Goal: Information Seeking & Learning: Learn about a topic

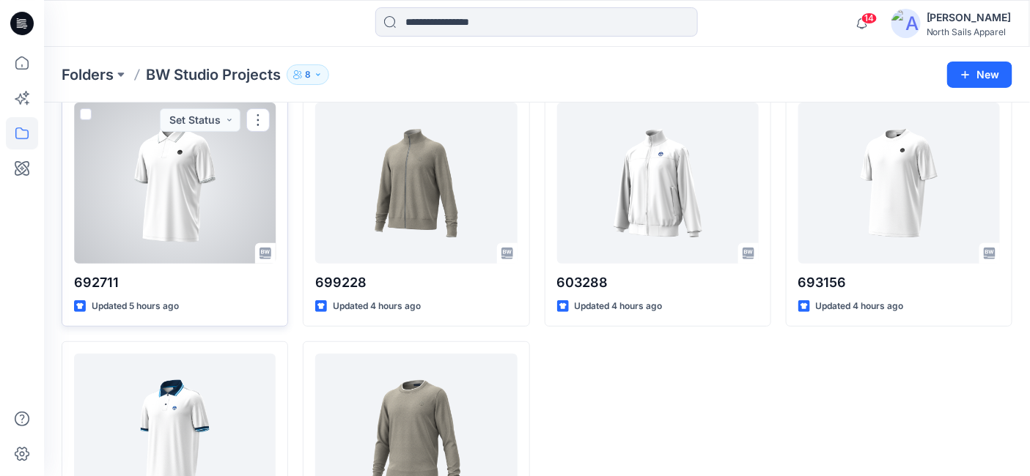
scroll to position [74, 0]
click at [178, 194] on div at bounding box center [175, 183] width 202 height 161
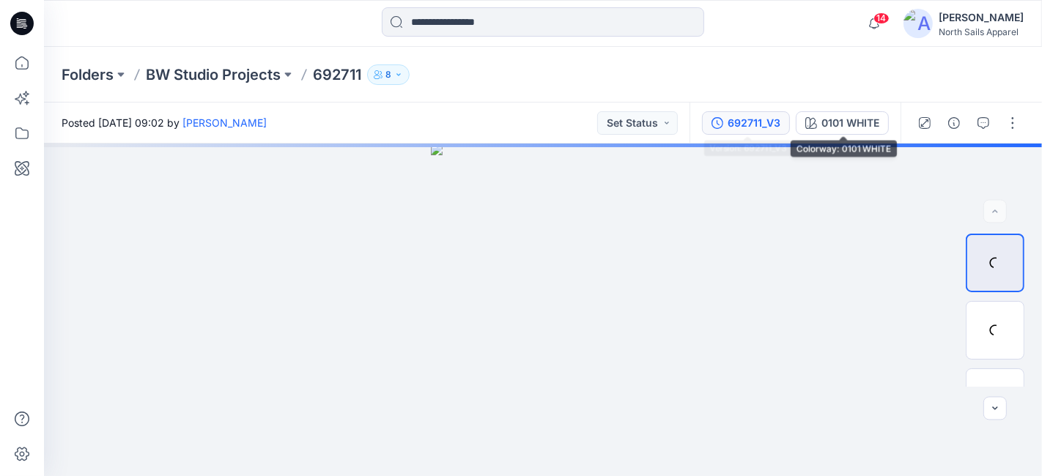
click at [768, 117] on div "692711_V3" at bounding box center [754, 123] width 53 height 16
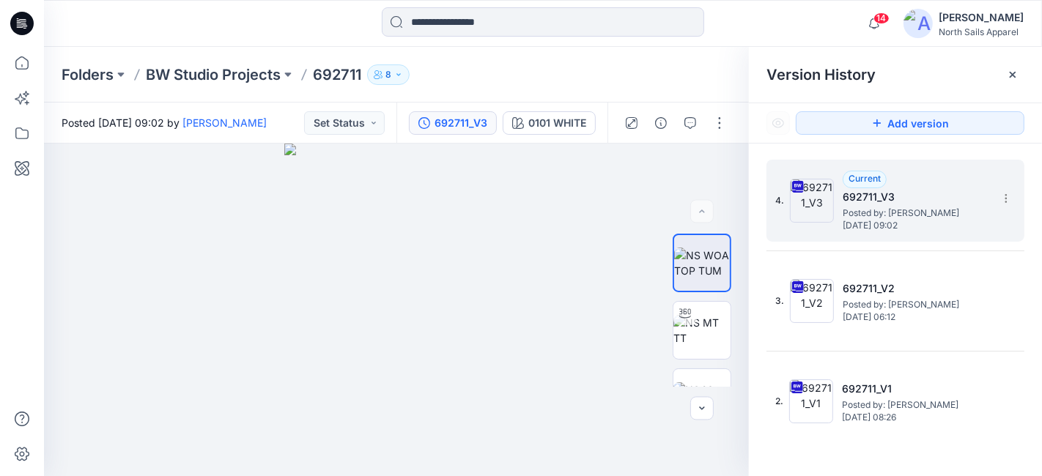
click at [924, 208] on span "Posted by: [PERSON_NAME]" at bounding box center [916, 213] width 147 height 15
click at [904, 205] on h5 "692711_V3" at bounding box center [916, 197] width 147 height 18
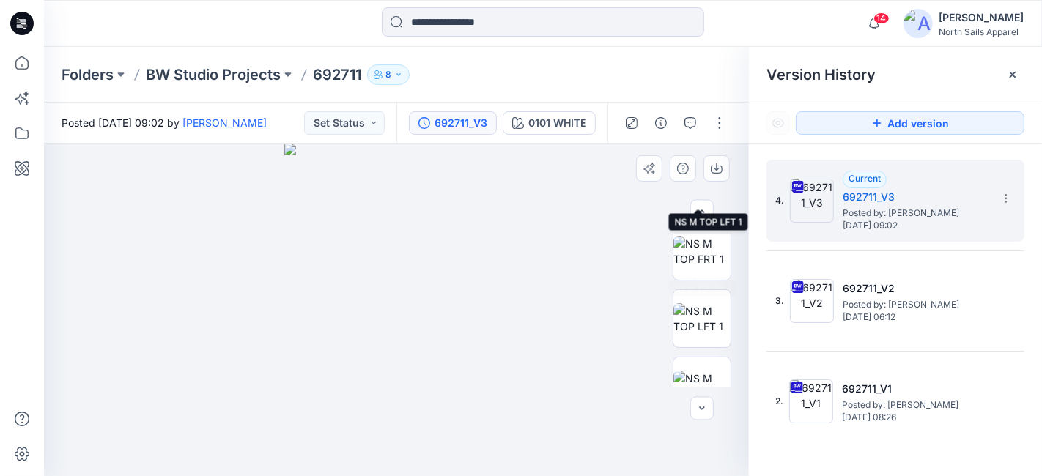
scroll to position [309, 0]
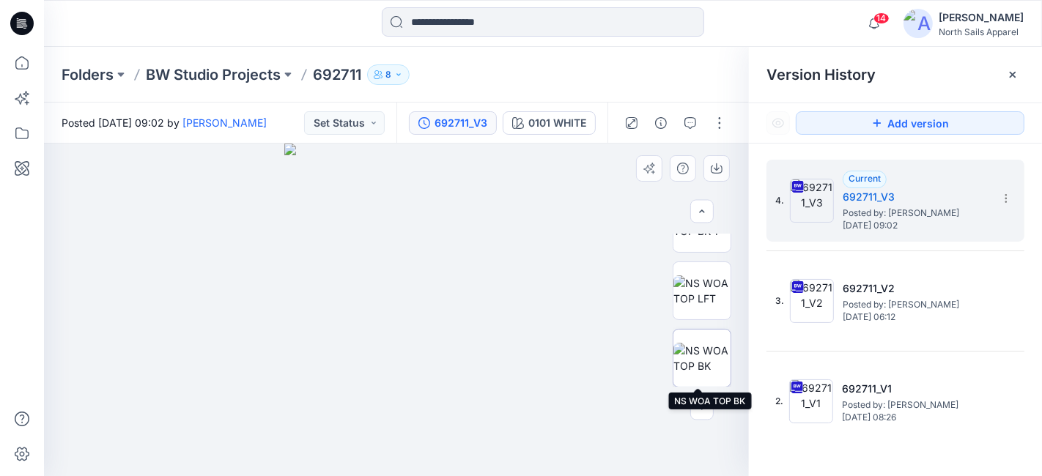
click at [707, 347] on img at bounding box center [702, 358] width 57 height 31
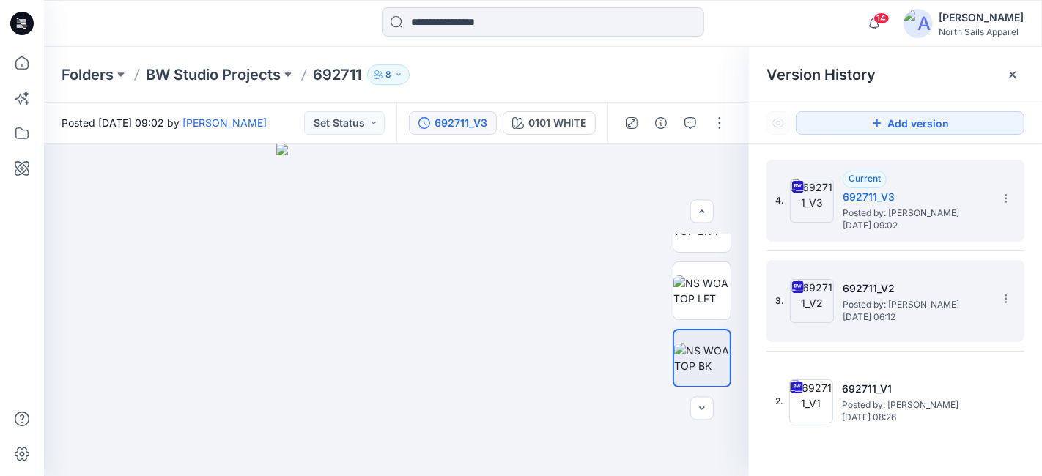
click at [897, 294] on h5 "692711_V2" at bounding box center [916, 289] width 147 height 18
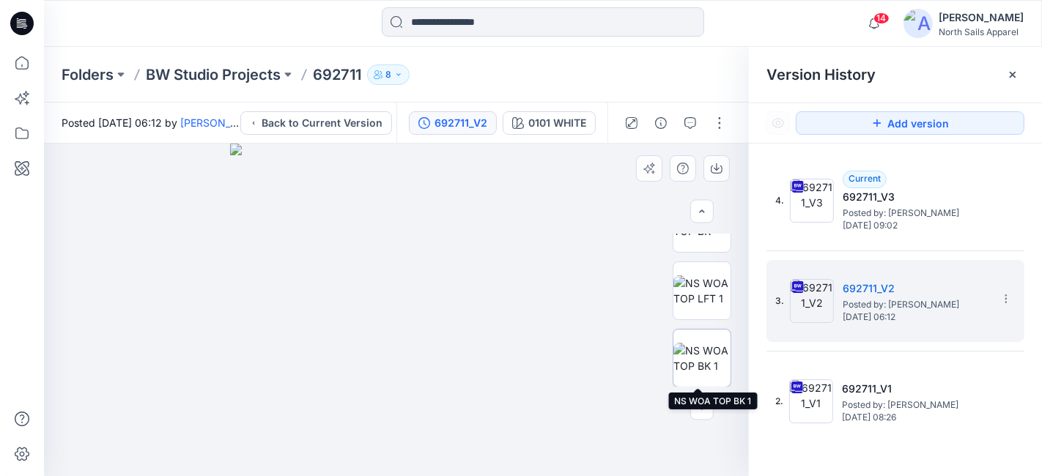
click at [704, 345] on img at bounding box center [702, 358] width 57 height 31
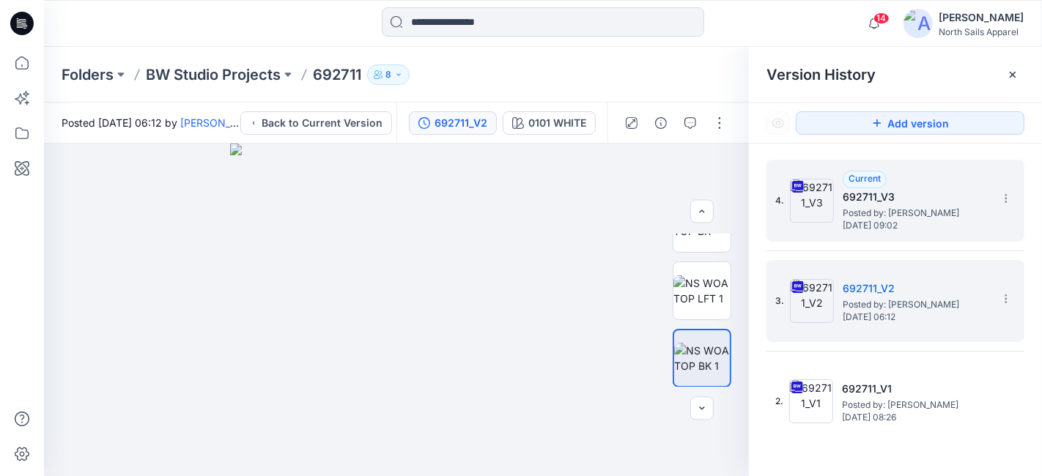
click at [896, 218] on span "Posted by: [PERSON_NAME]" at bounding box center [916, 213] width 147 height 15
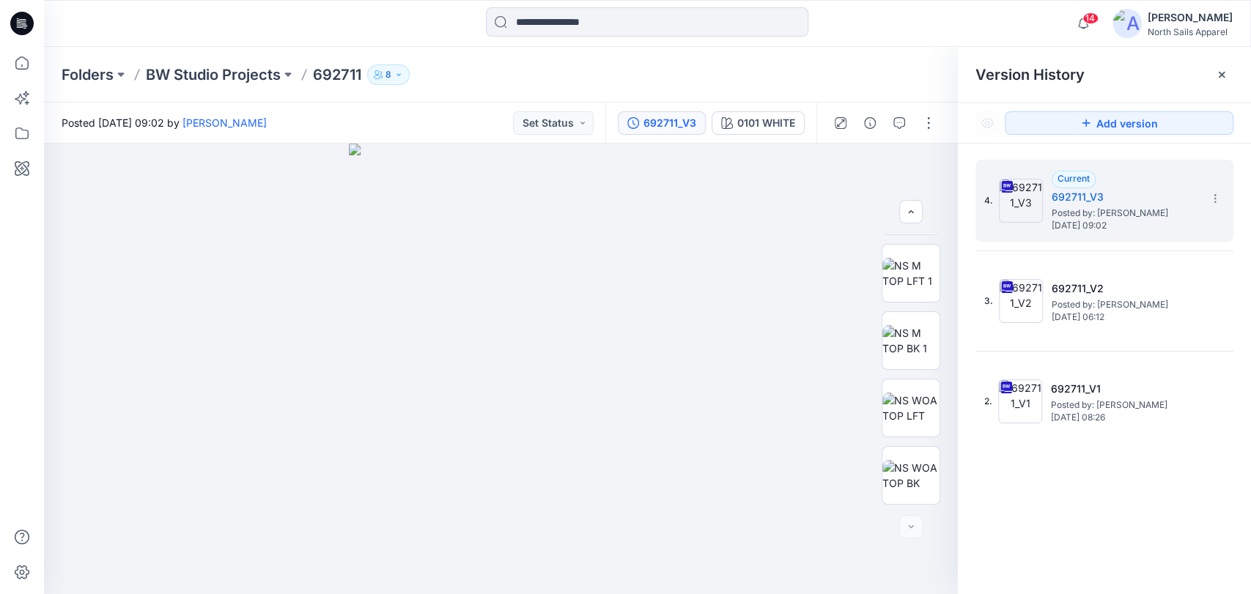
scroll to position [192, 0]
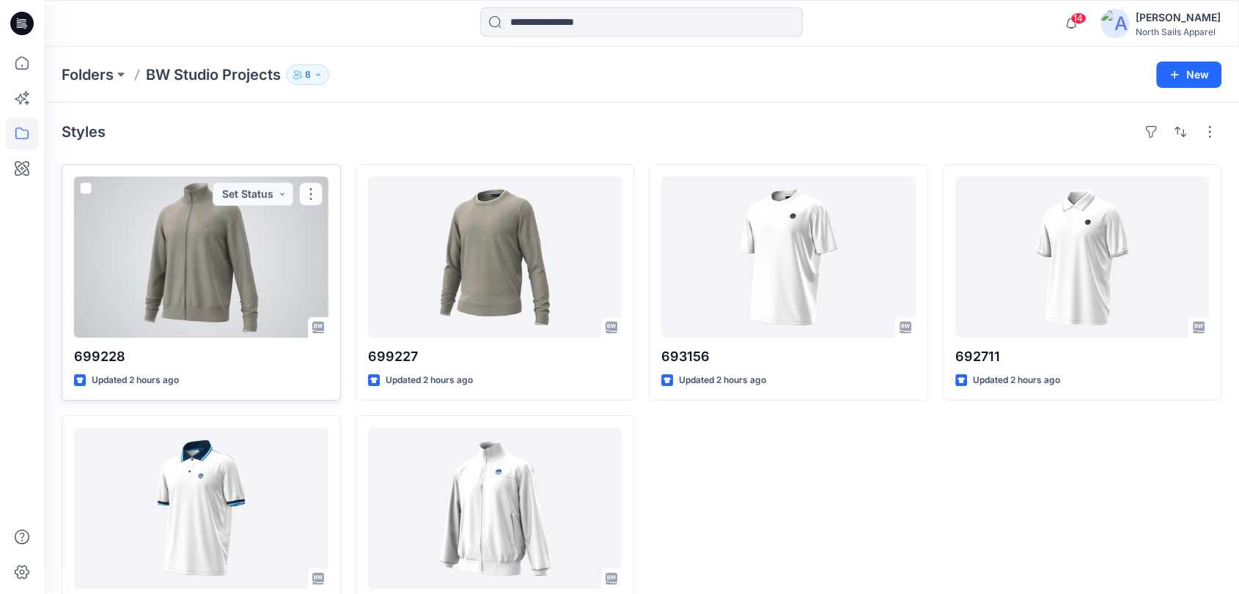
click at [234, 257] on div at bounding box center [201, 257] width 254 height 161
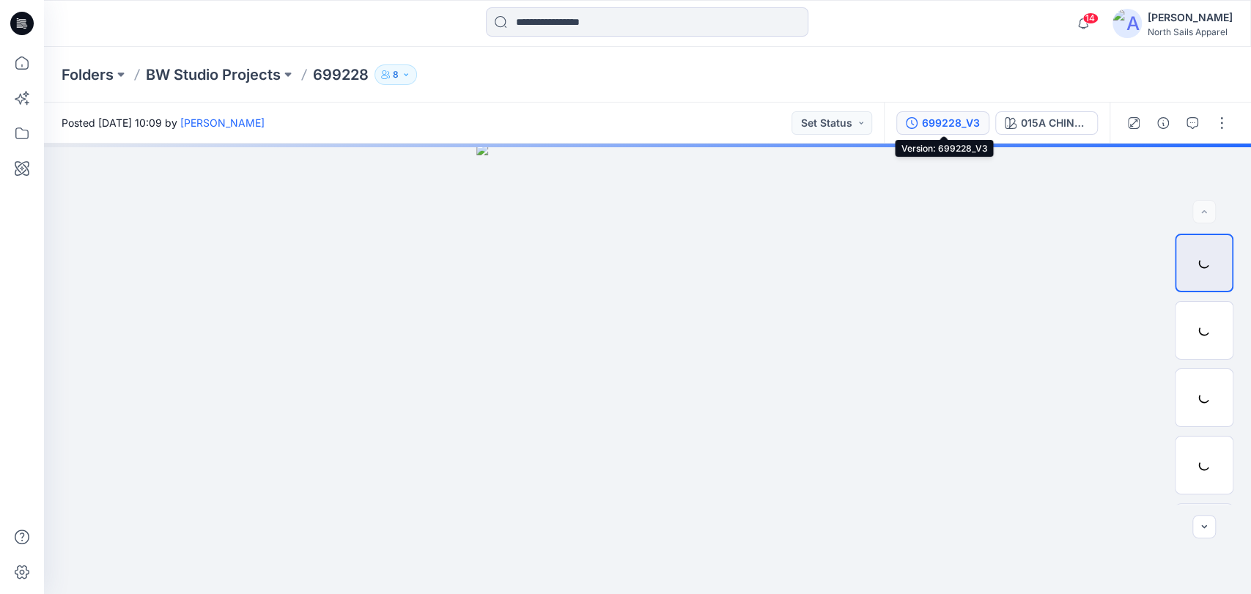
click at [949, 119] on div "699228_V3" at bounding box center [951, 123] width 58 height 16
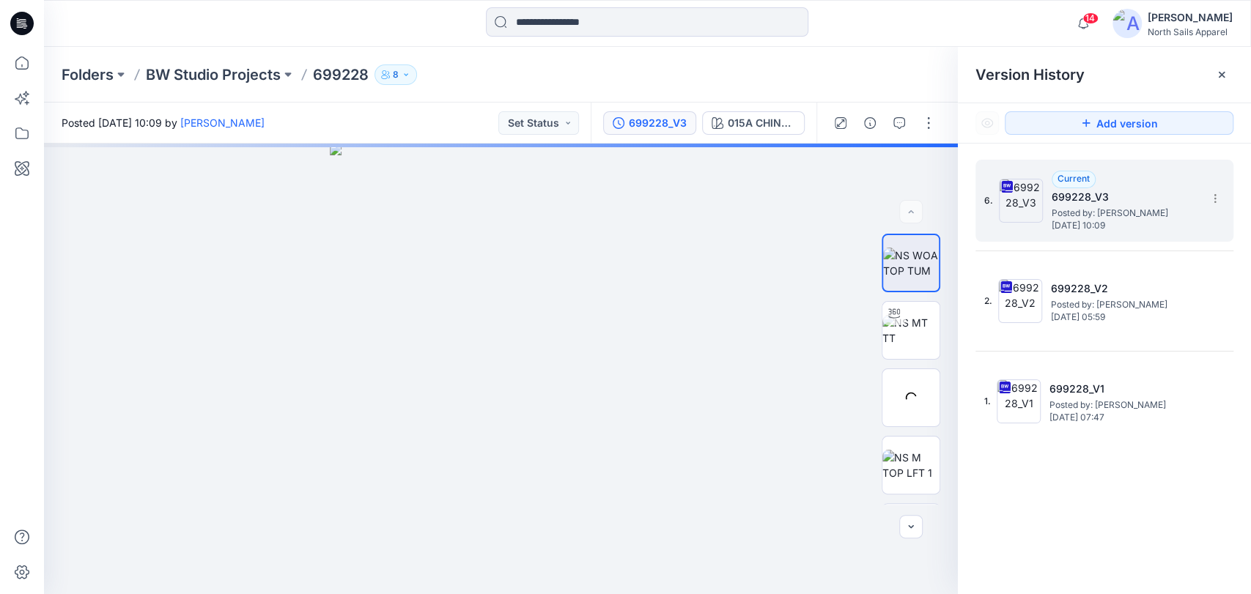
click at [1029, 208] on span "Posted by: [PERSON_NAME]" at bounding box center [1125, 213] width 147 height 15
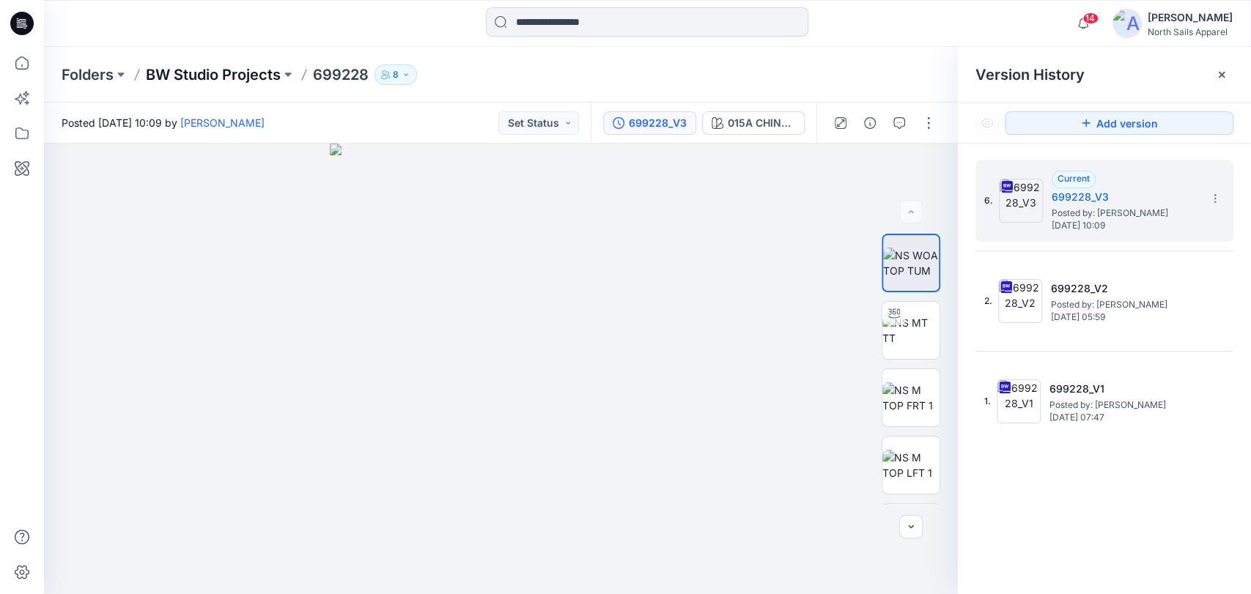
click at [161, 69] on p "BW Studio Projects" at bounding box center [213, 75] width 135 height 21
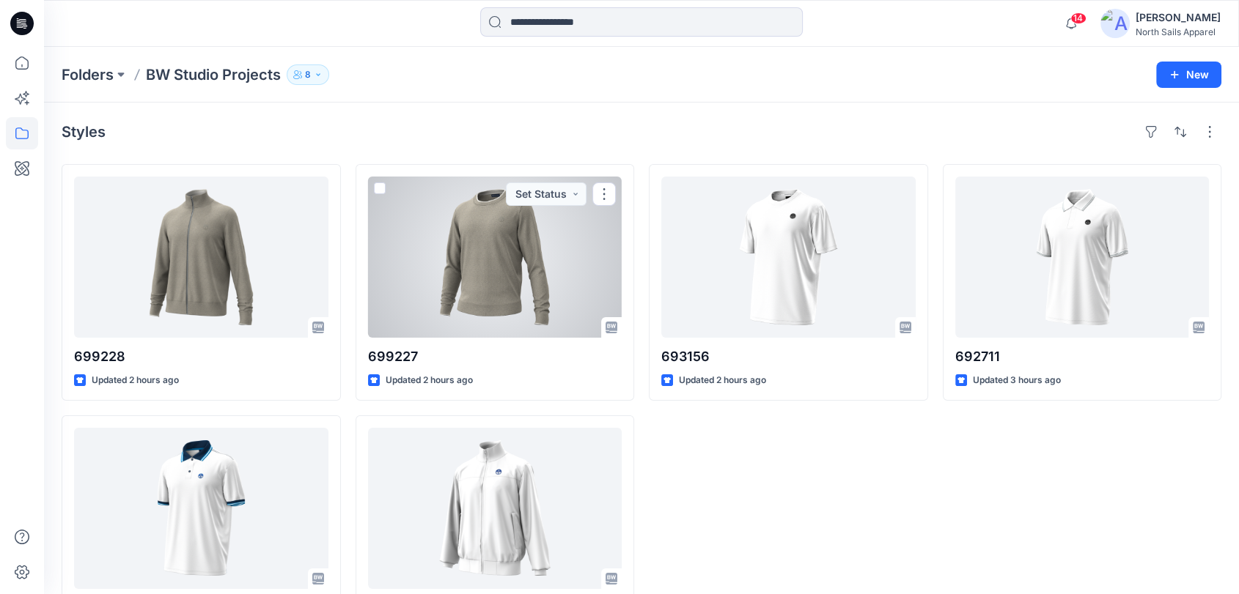
click at [498, 214] on div at bounding box center [495, 257] width 254 height 161
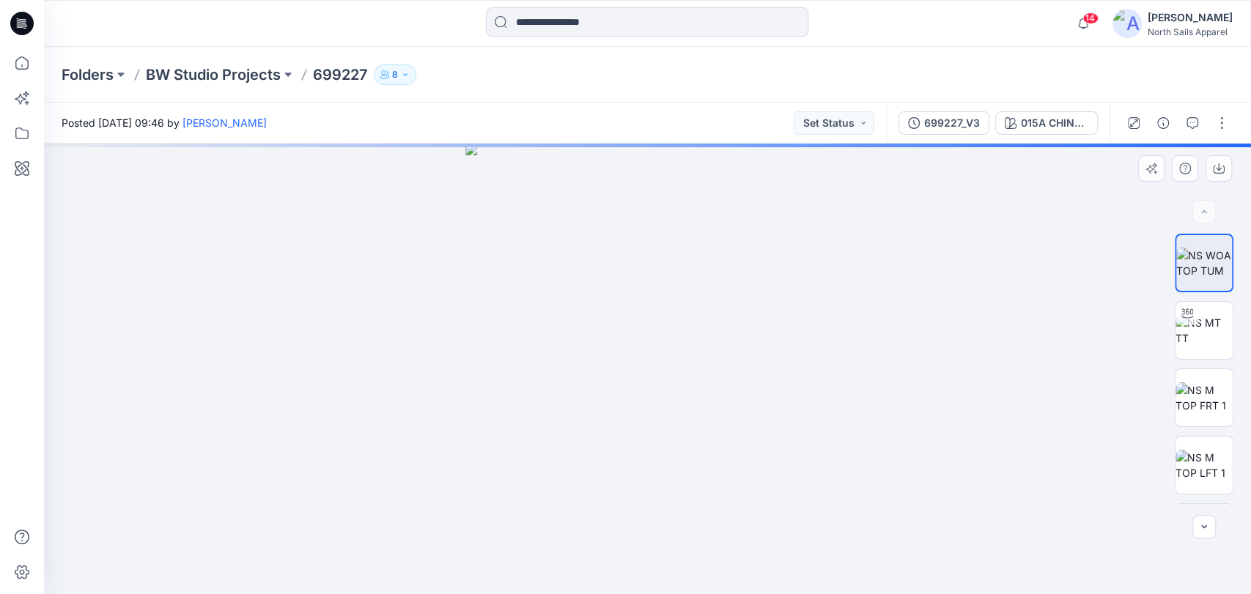
scroll to position [259, 0]
click at [230, 67] on p "BW Studio Projects" at bounding box center [213, 75] width 135 height 21
click div
click at [161, 74] on p "BW Studio Projects" at bounding box center [213, 75] width 135 height 21
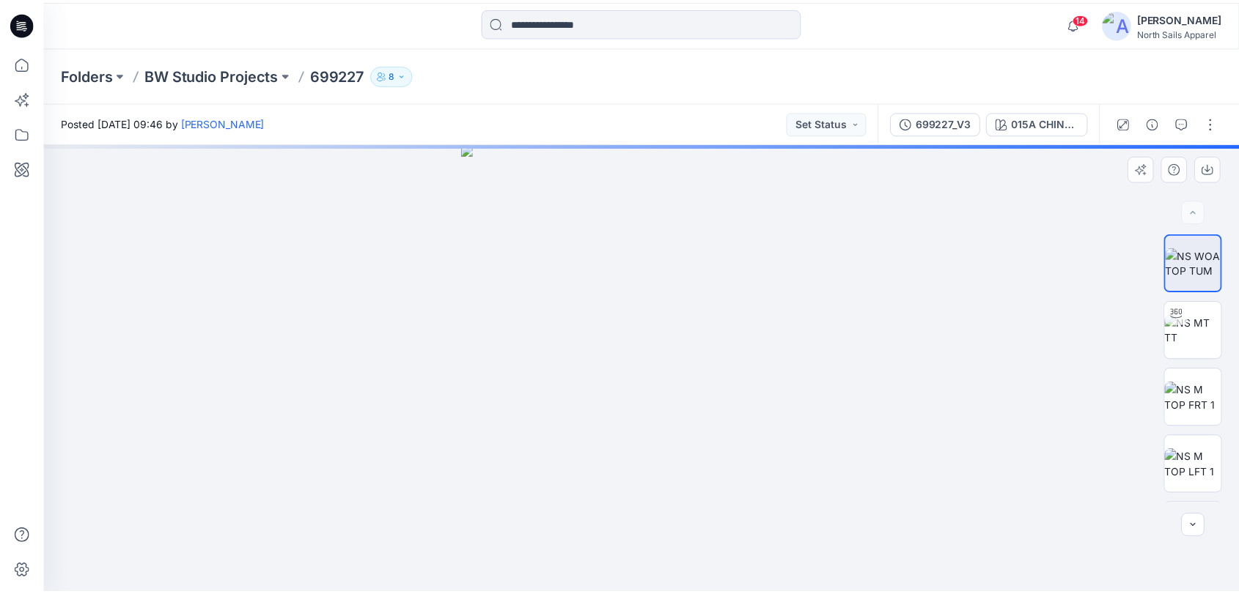
click div
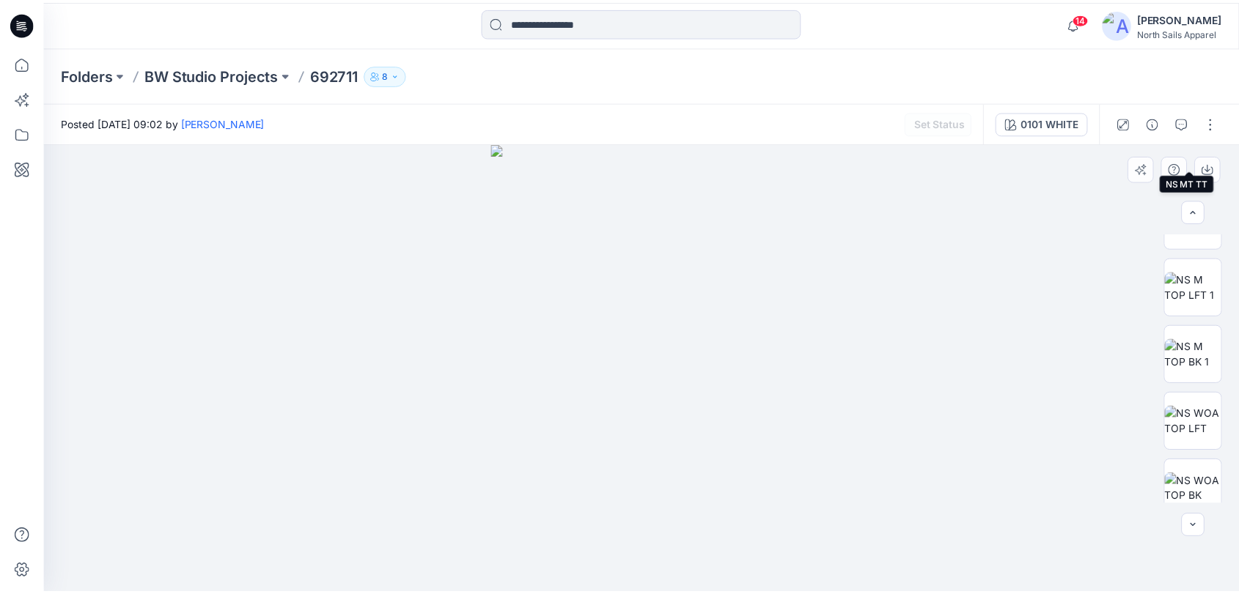
scroll to position [192, 0]
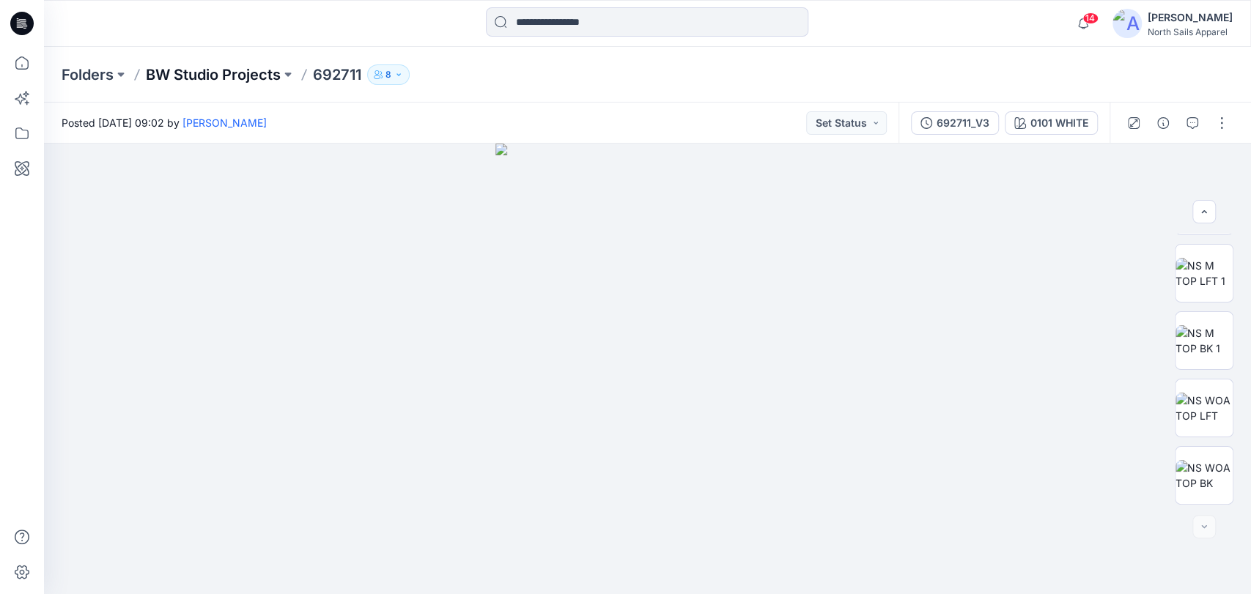
click at [216, 72] on p "BW Studio Projects" at bounding box center [213, 75] width 135 height 21
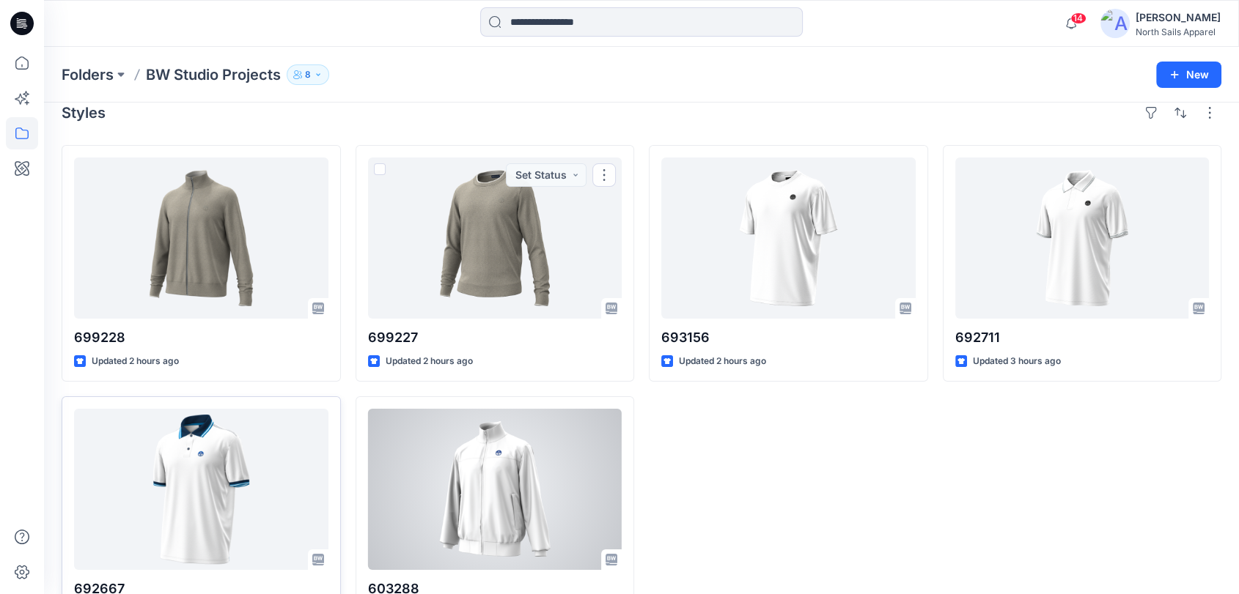
scroll to position [54, 0]
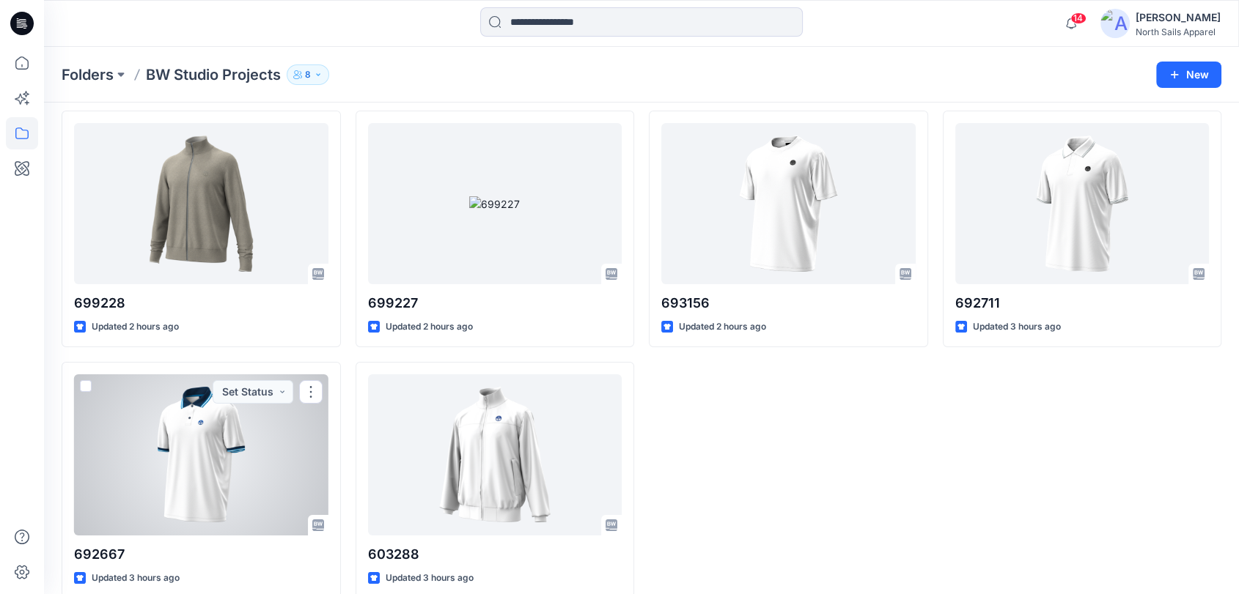
click at [201, 471] on div at bounding box center [201, 455] width 254 height 161
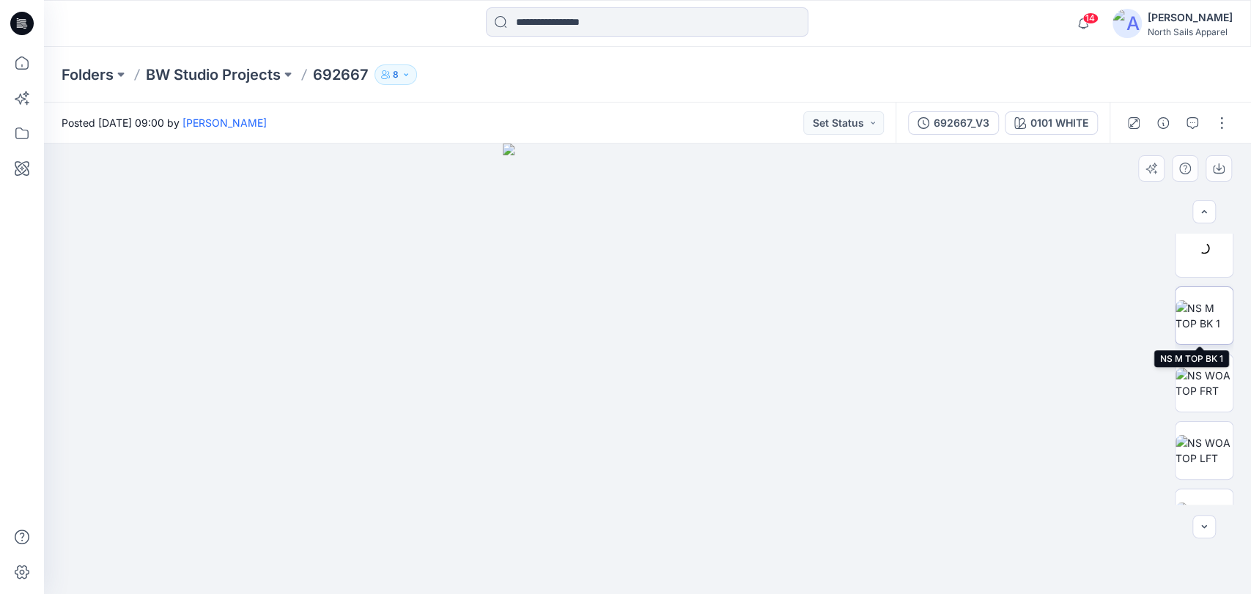
scroll to position [259, 0]
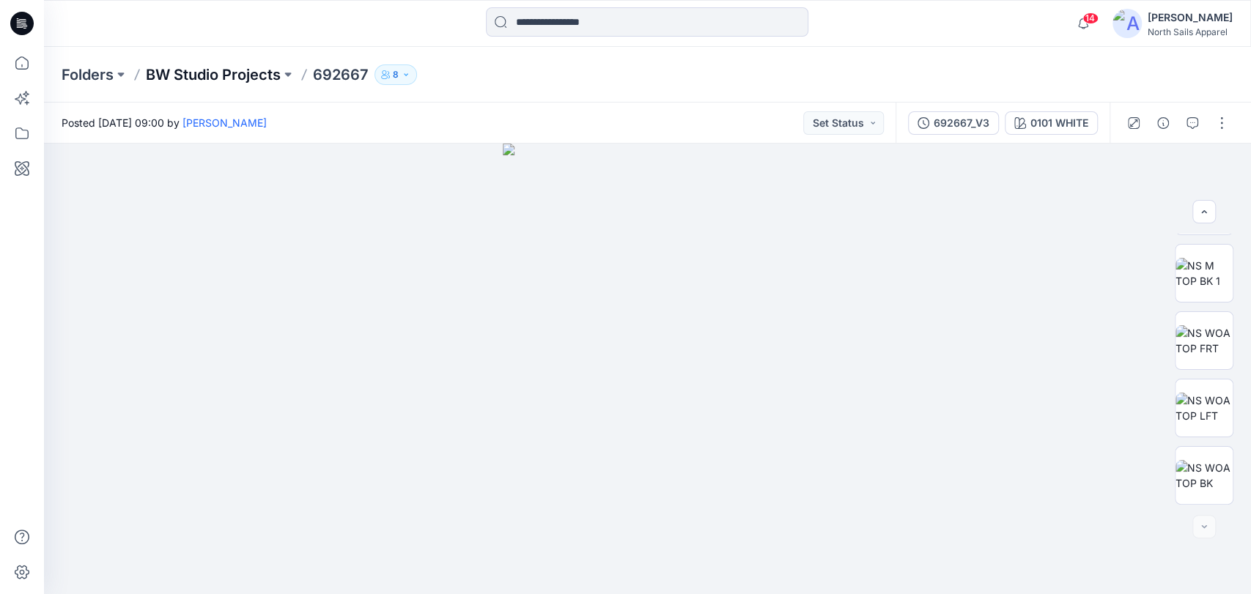
click at [219, 70] on p "BW Studio Projects" at bounding box center [213, 75] width 135 height 21
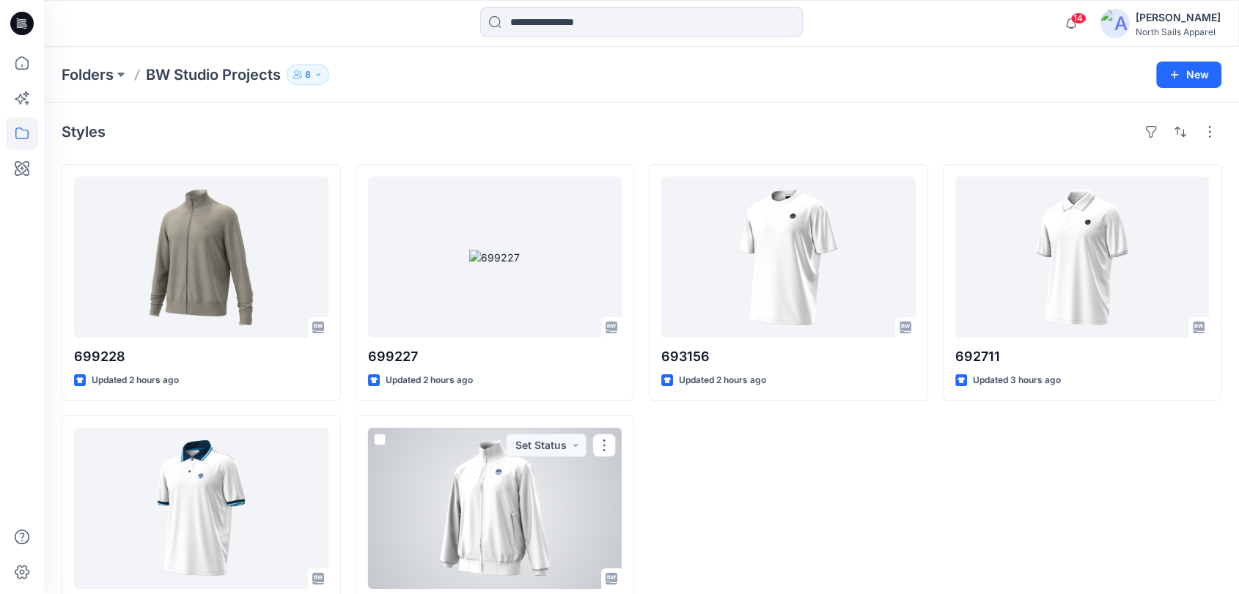
click at [537, 465] on div at bounding box center [495, 508] width 254 height 161
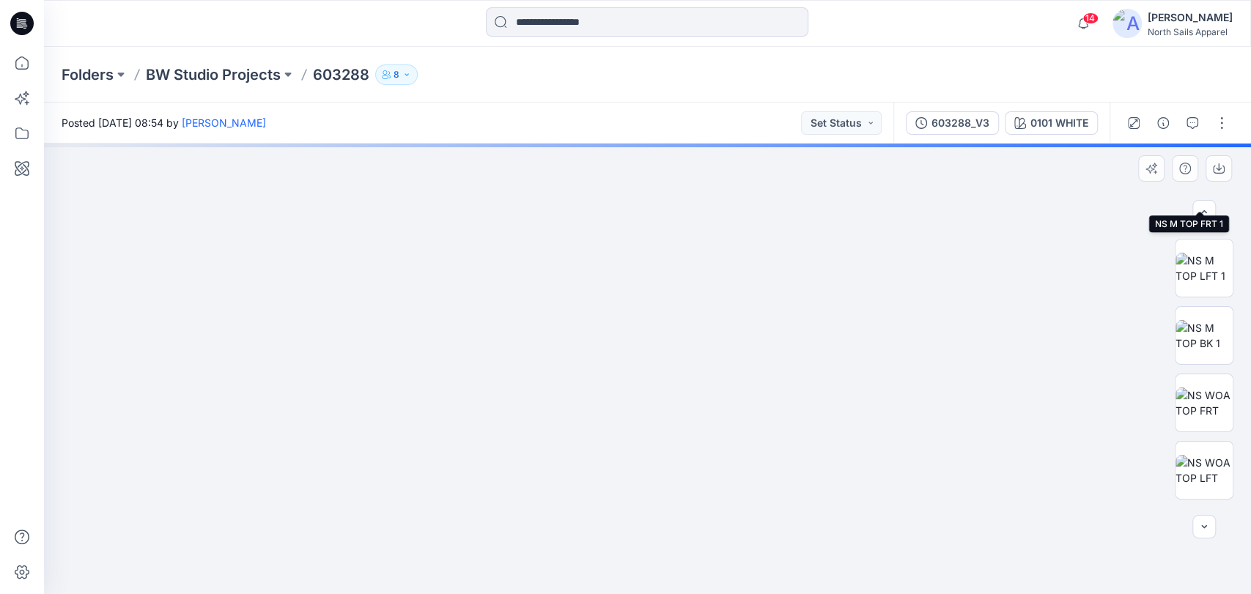
scroll to position [259, 0]
